Goal: Find specific fact: Find specific fact

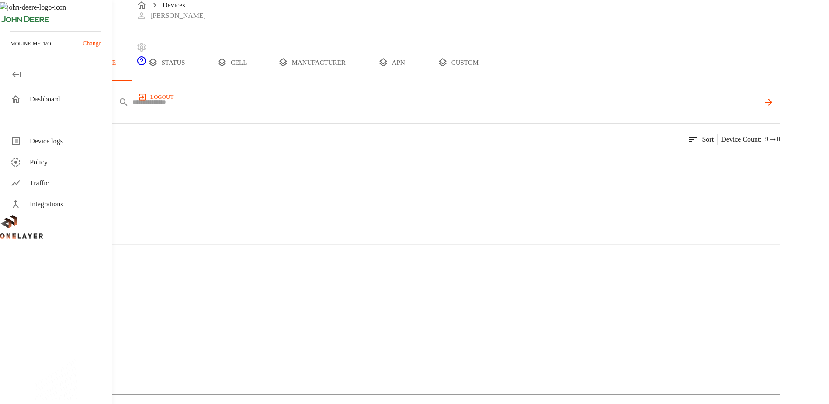
click at [304, 108] on input "text" at bounding box center [445, 102] width 627 height 13
paste input "**********"
type input "**********"
click at [17, 166] on figure at bounding box center [17, 160] width 0 height 10
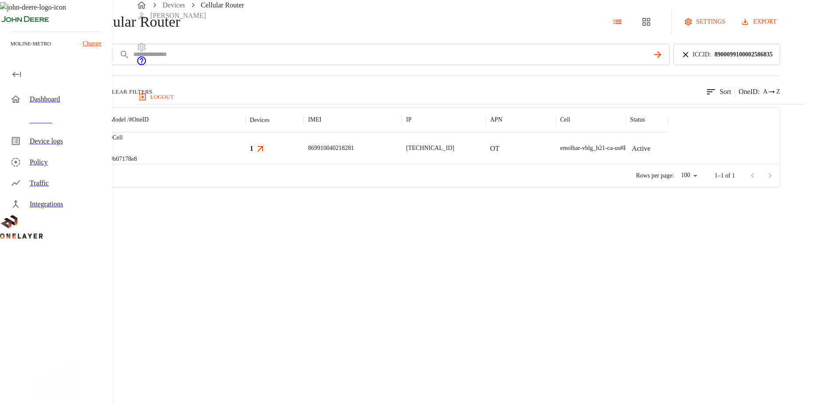
click at [74, 152] on img "MultiTech" at bounding box center [58, 148] width 32 height 9
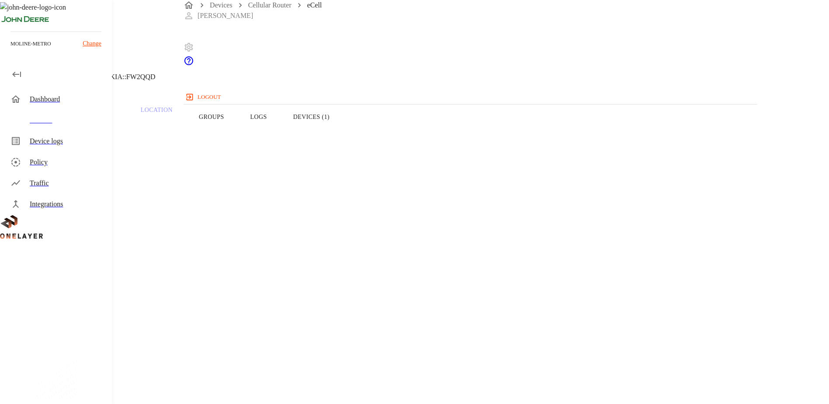
click at [342, 135] on button "Devices (1)" at bounding box center [311, 116] width 62 height 55
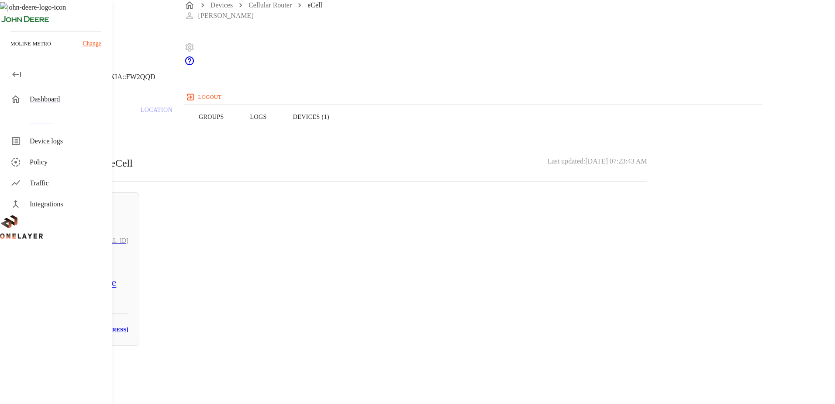
click at [128, 325] on h3 "[MAC_ADDRESS]" at bounding box center [105, 330] width 47 height 10
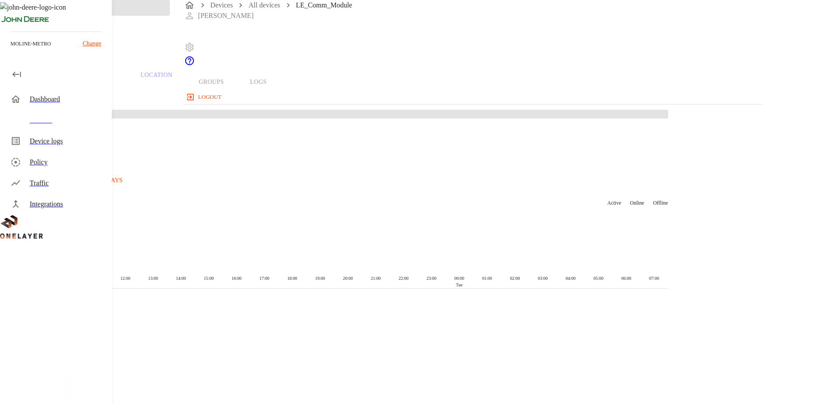
click at [310, 317] on div "Overview Traffic Location Groups Logs Device historical data Last 24h Last 7 da…" at bounding box center [334, 183] width 668 height 366
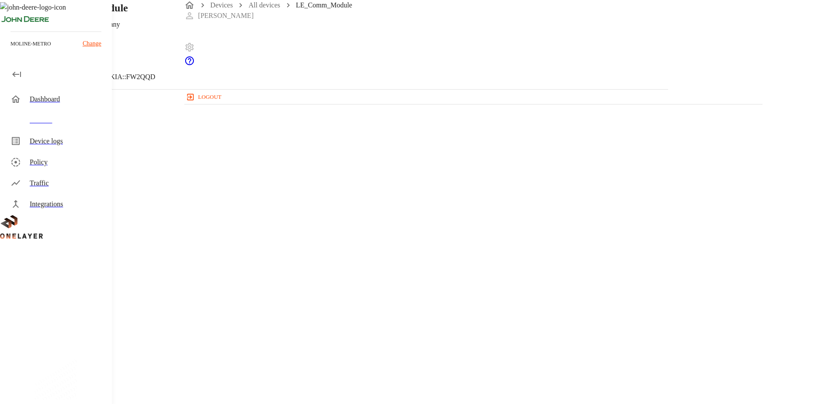
drag, startPoint x: 505, startPoint y: 149, endPoint x: 467, endPoint y: 147, distance: 38.1
click at [467, 320] on section "IP address: [TECHNICAL_ID]" at bounding box center [334, 334] width 626 height 28
copy p "[TECHNICAL_ID]"
